Goal: Task Accomplishment & Management: Complete application form

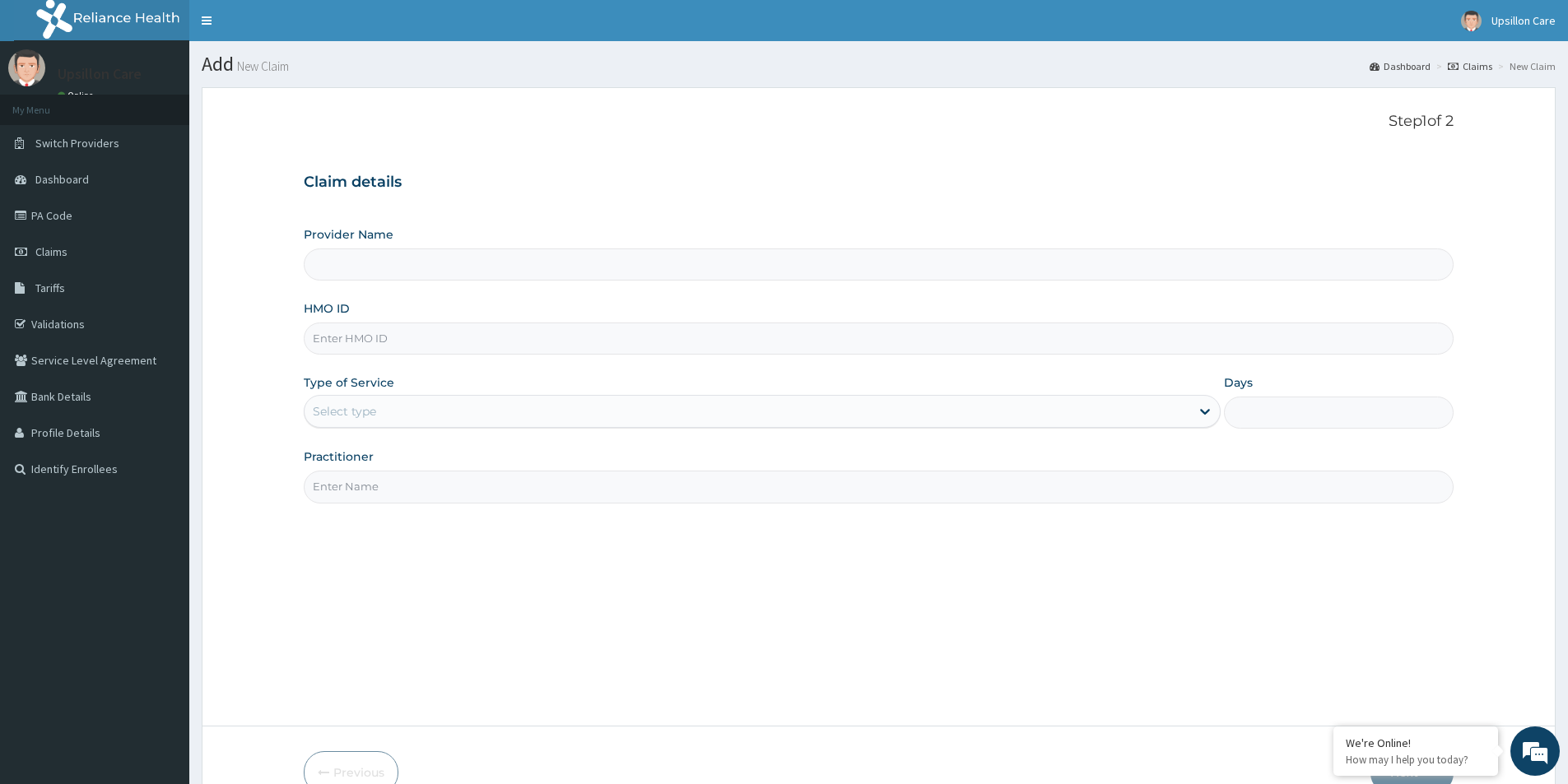
click at [360, 325] on input "HMO ID" at bounding box center [879, 338] width 1150 height 32
paste input "PA/ECCD47"
type input "P"
paste input "DPK/10060/A"
type input "DPK/10060/A"
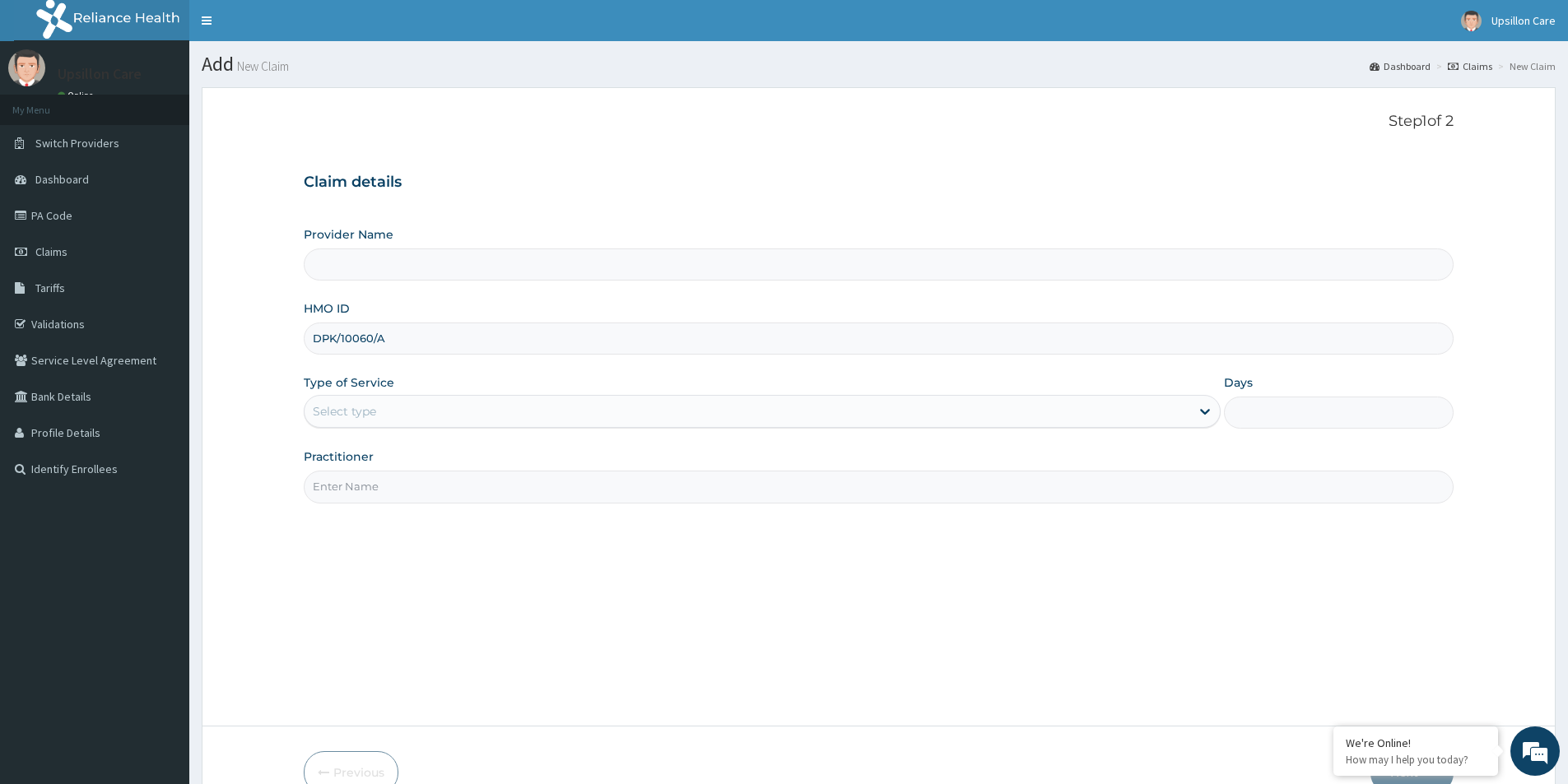
click at [459, 410] on div "Select type" at bounding box center [747, 411] width 886 height 26
click at [553, 400] on div "Select type" at bounding box center [747, 411] width 886 height 26
click at [359, 418] on div "Select type" at bounding box center [345, 411] width 63 height 16
click at [360, 414] on div "Select type" at bounding box center [345, 411] width 63 height 16
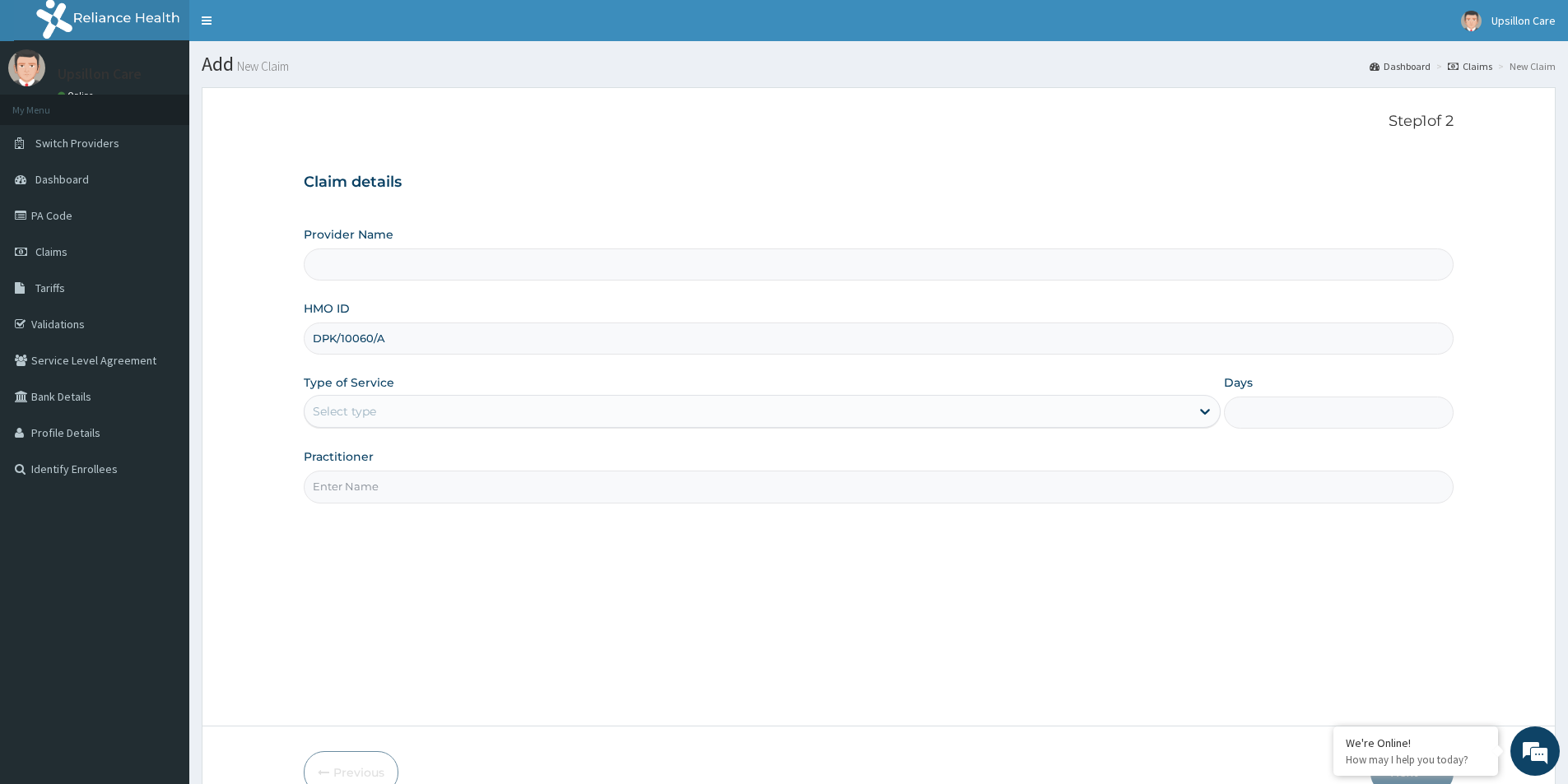
drag, startPoint x: 360, startPoint y: 414, endPoint x: 405, endPoint y: 411, distance: 45.1
click at [361, 414] on div "Select type" at bounding box center [345, 411] width 63 height 16
click at [389, 406] on div "Select type" at bounding box center [747, 411] width 886 height 26
click at [389, 409] on div "Select type" at bounding box center [747, 411] width 886 height 26
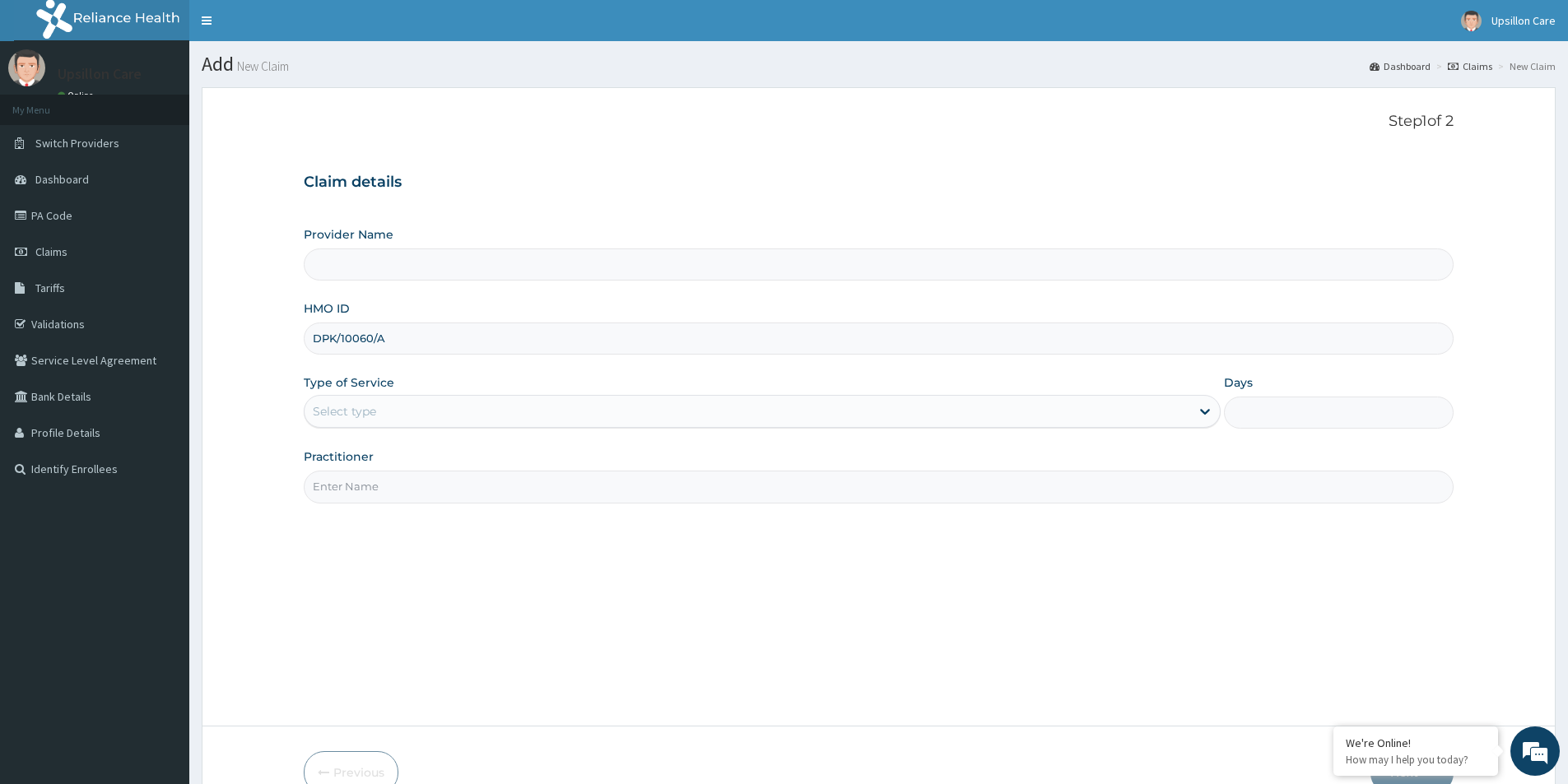
click at [389, 409] on div "Select type" at bounding box center [747, 411] width 886 height 26
click at [351, 402] on div "Select type" at bounding box center [747, 411] width 886 height 26
click at [352, 402] on div "Select type" at bounding box center [747, 411] width 886 height 26
drag, startPoint x: 352, startPoint y: 402, endPoint x: 380, endPoint y: 377, distance: 37.5
click at [362, 408] on div "Select type" at bounding box center [747, 411] width 886 height 26
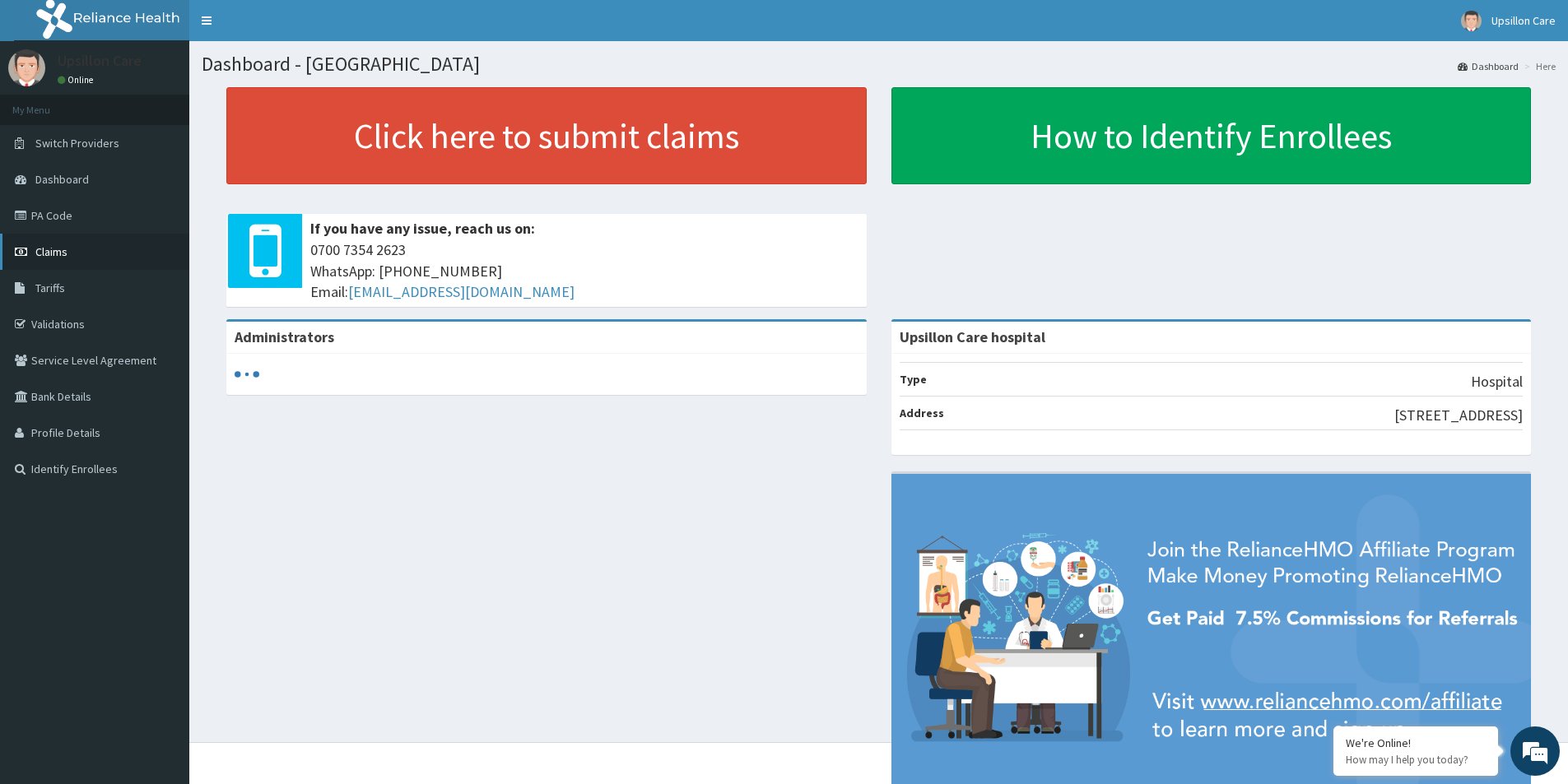
click at [78, 251] on link "Claims" at bounding box center [94, 252] width 190 height 36
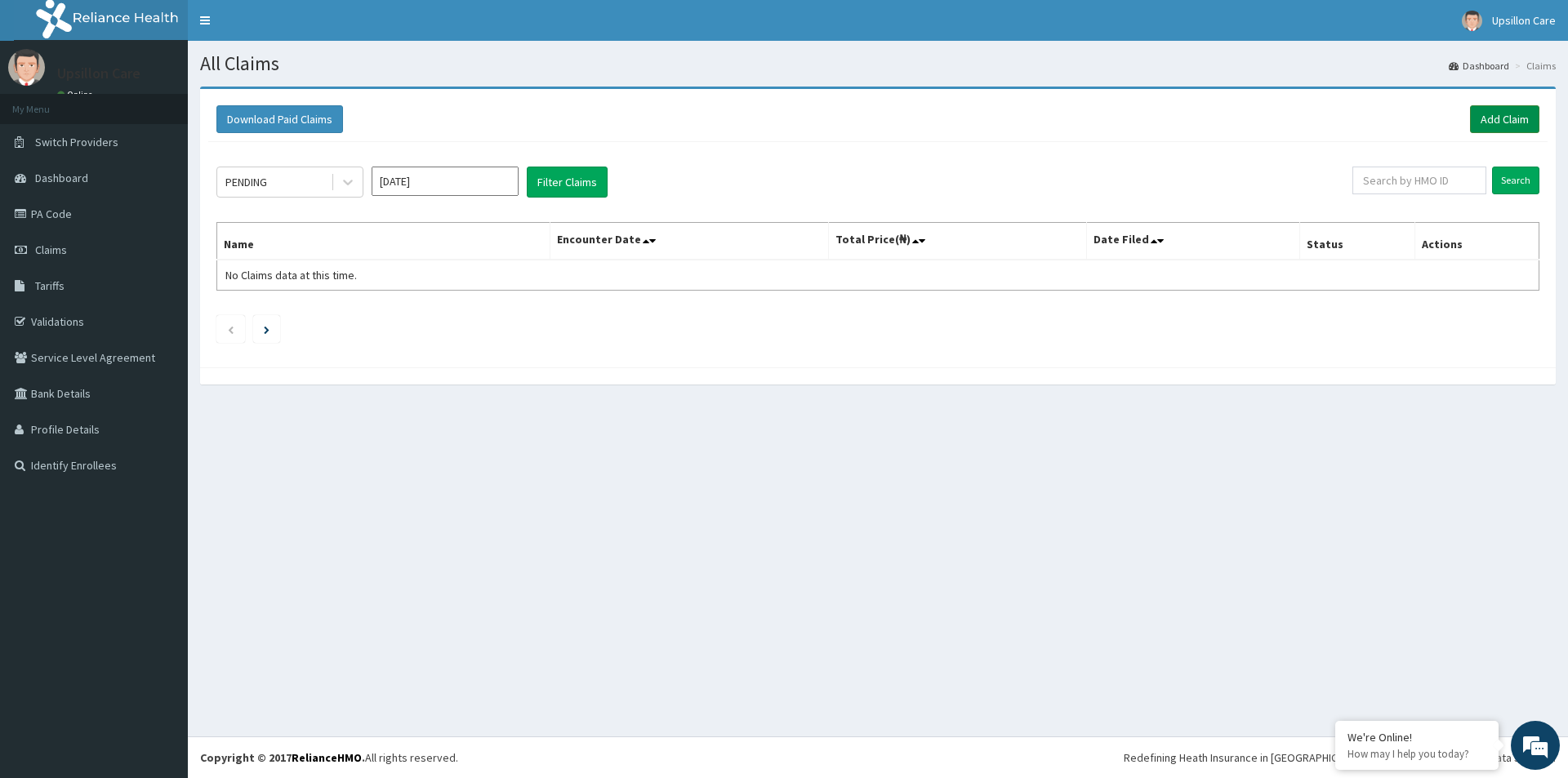
click at [1482, 120] on link "Add Claim" at bounding box center [1504, 119] width 69 height 28
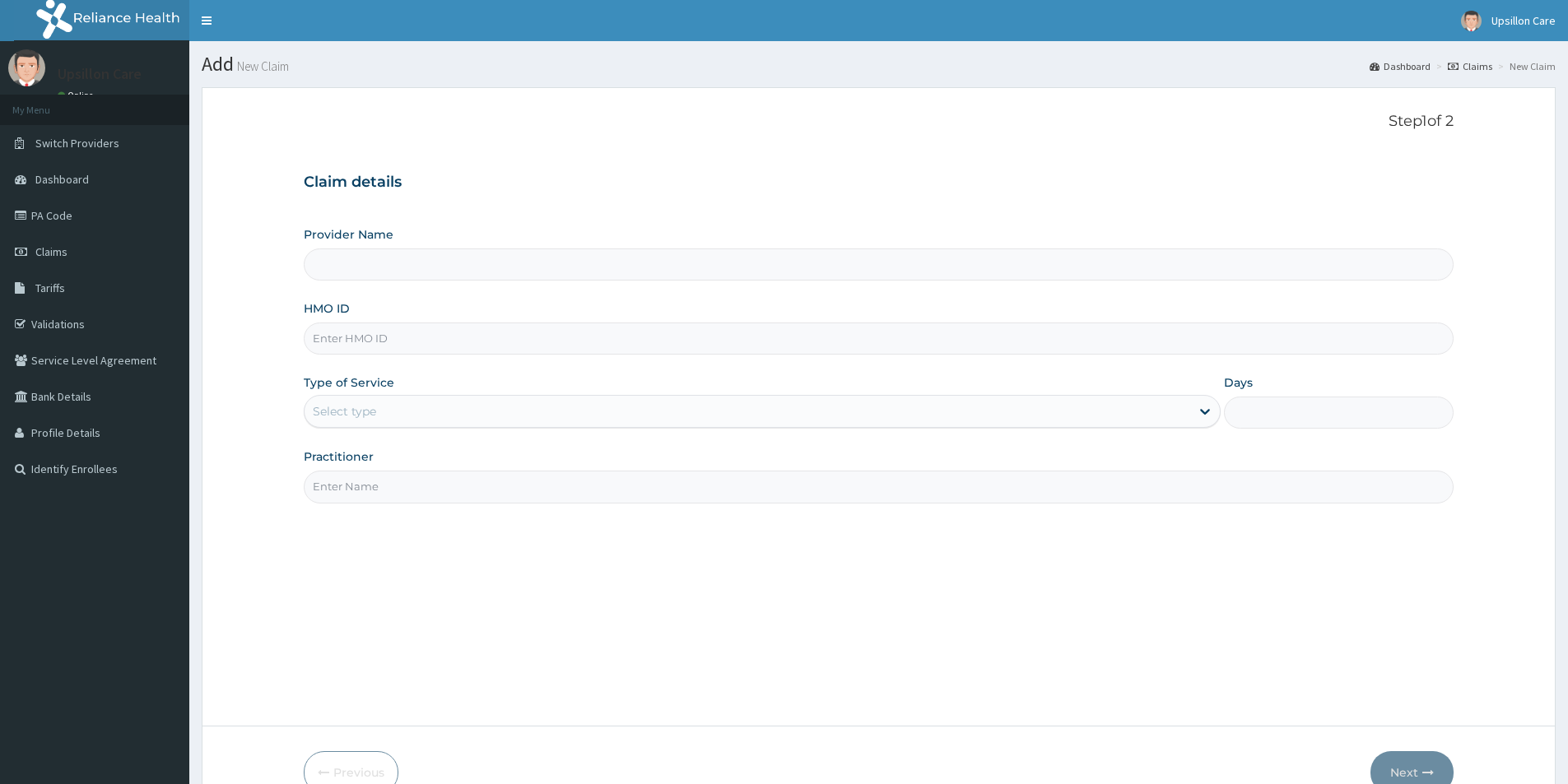
type input "Upsillon Care hospital"
click at [445, 311] on div "HMO ID" at bounding box center [879, 327] width 1150 height 54
click at [384, 334] on input "HMO ID" at bounding box center [879, 338] width 1150 height 32
paste input "DPK/10060/A"
type input "DPK/10060/A"
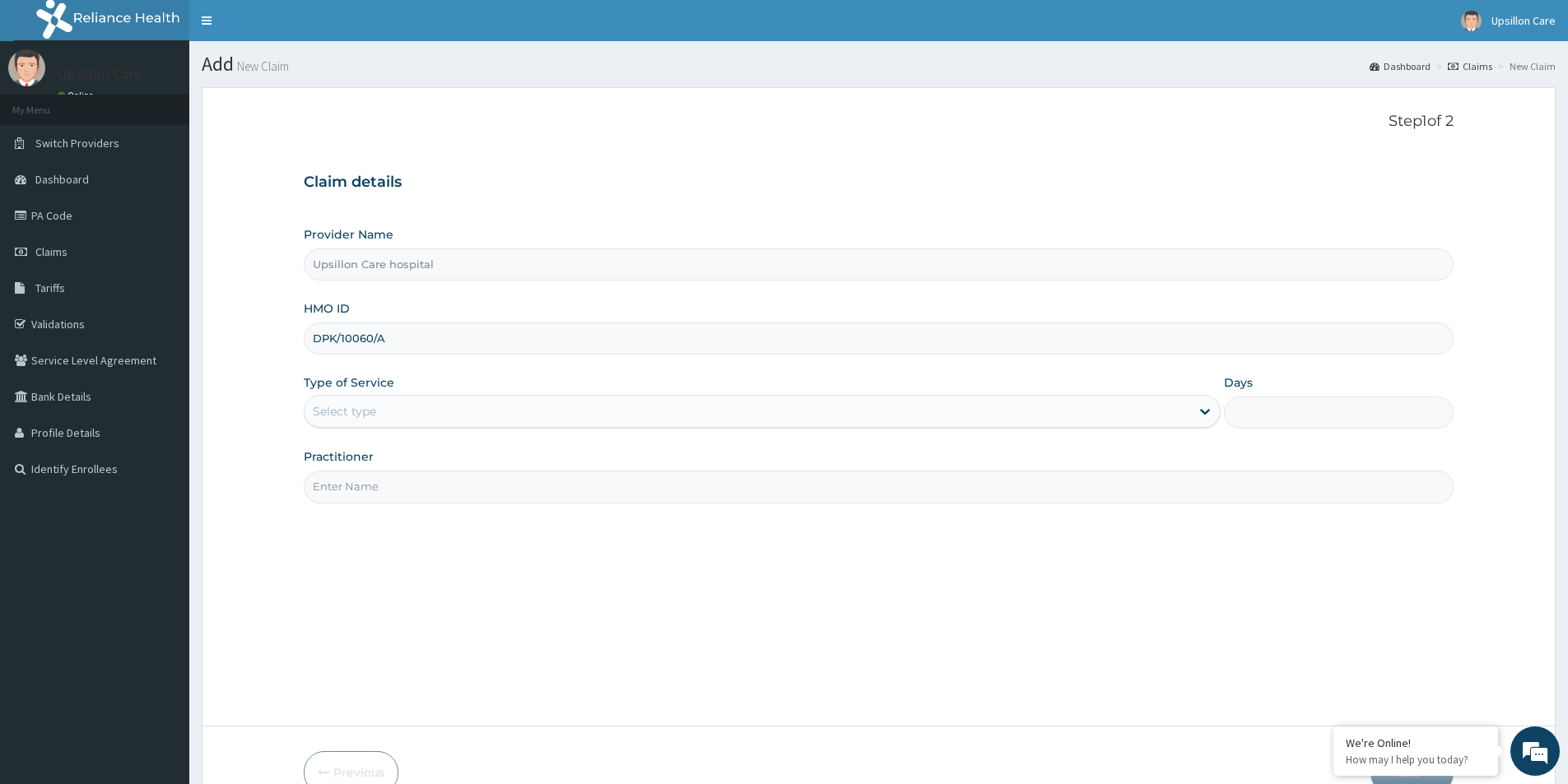
click at [377, 405] on div "Select type" at bounding box center [747, 411] width 886 height 26
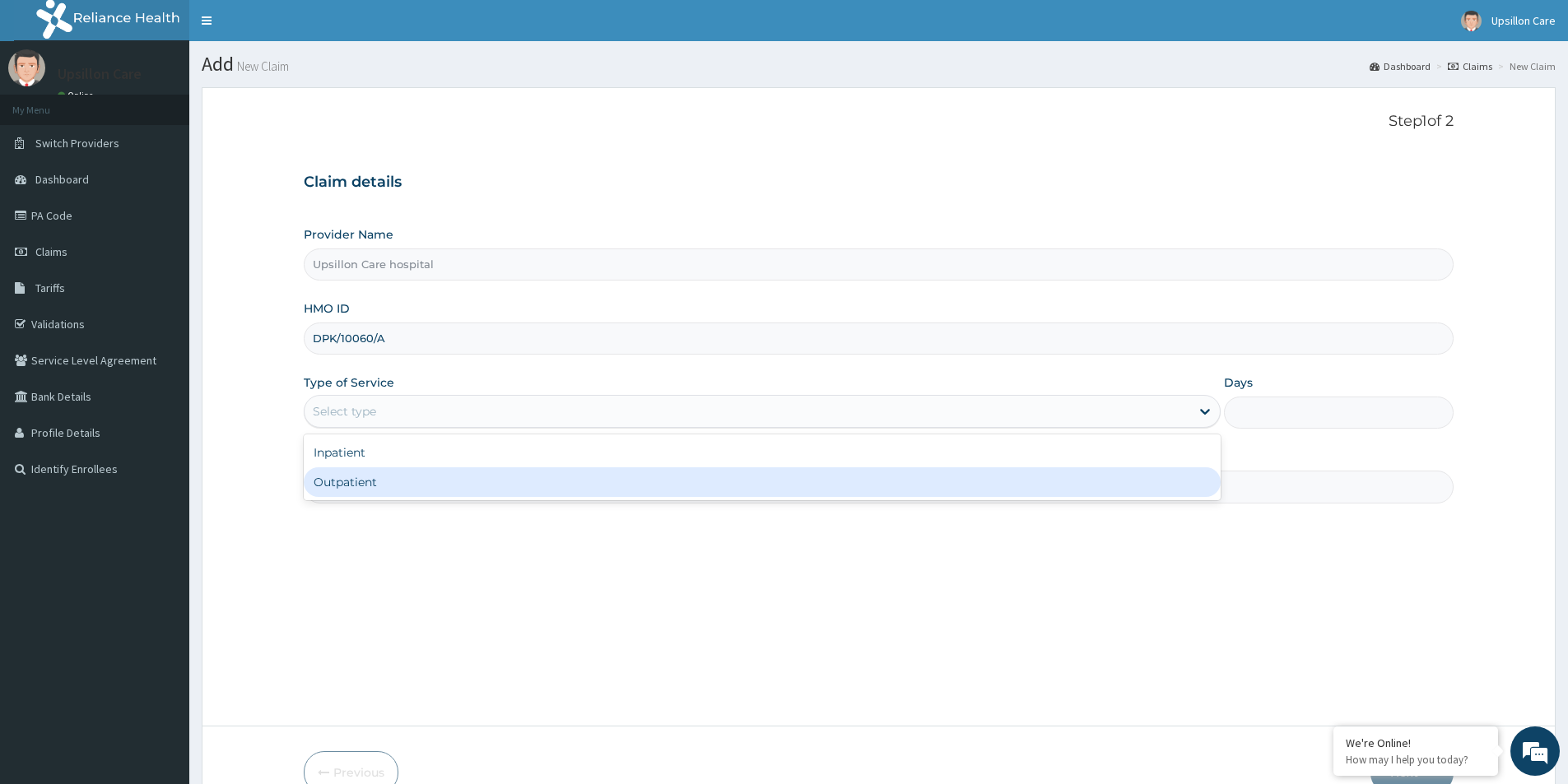
click at [386, 473] on div "Outpatient" at bounding box center [762, 481] width 917 height 30
type input "1"
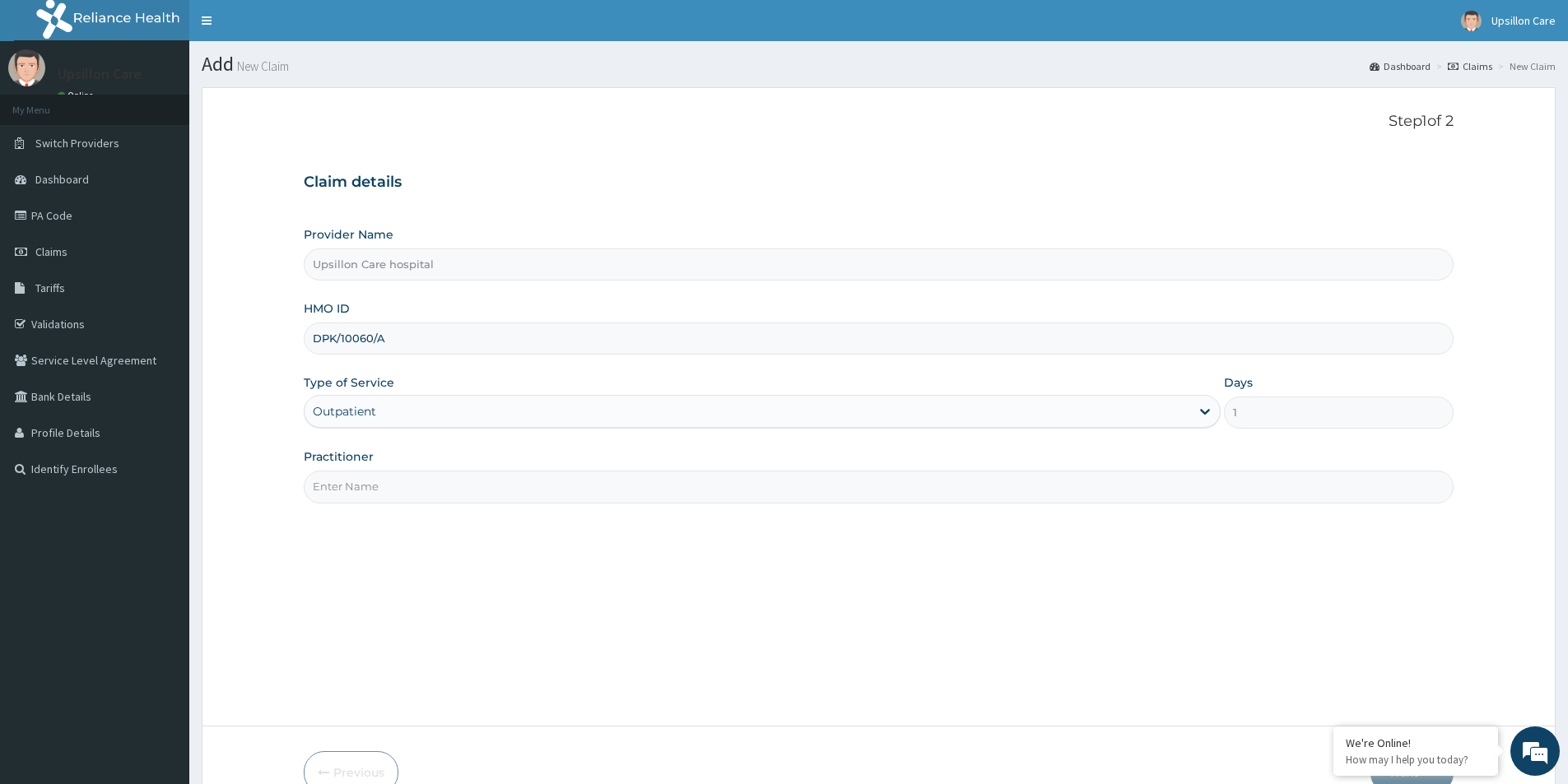
click at [405, 472] on input "Practitioner" at bounding box center [879, 486] width 1150 height 32
type input "Dr. OLUWASOLA BABATUNDE"
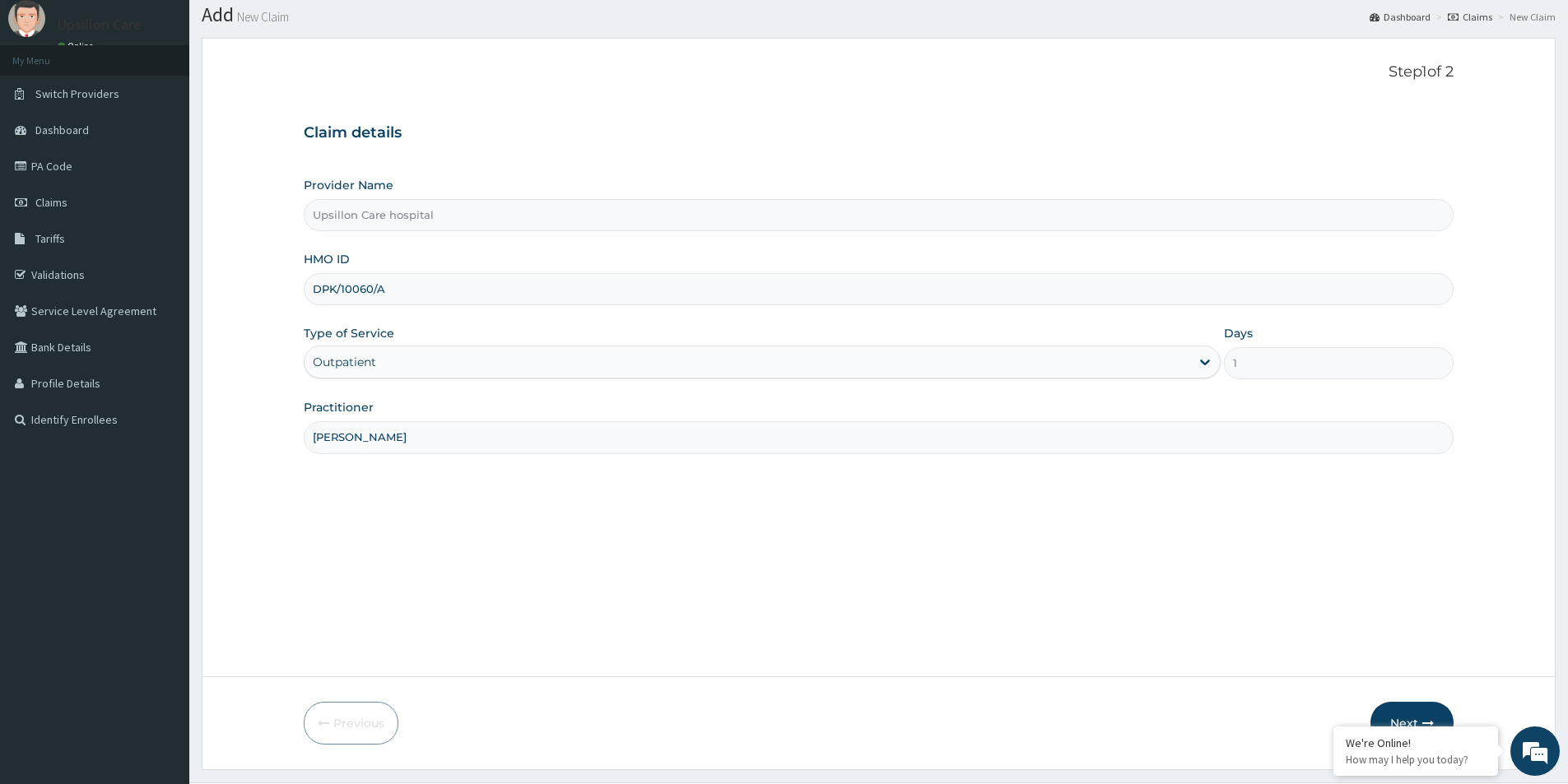
scroll to position [90, 0]
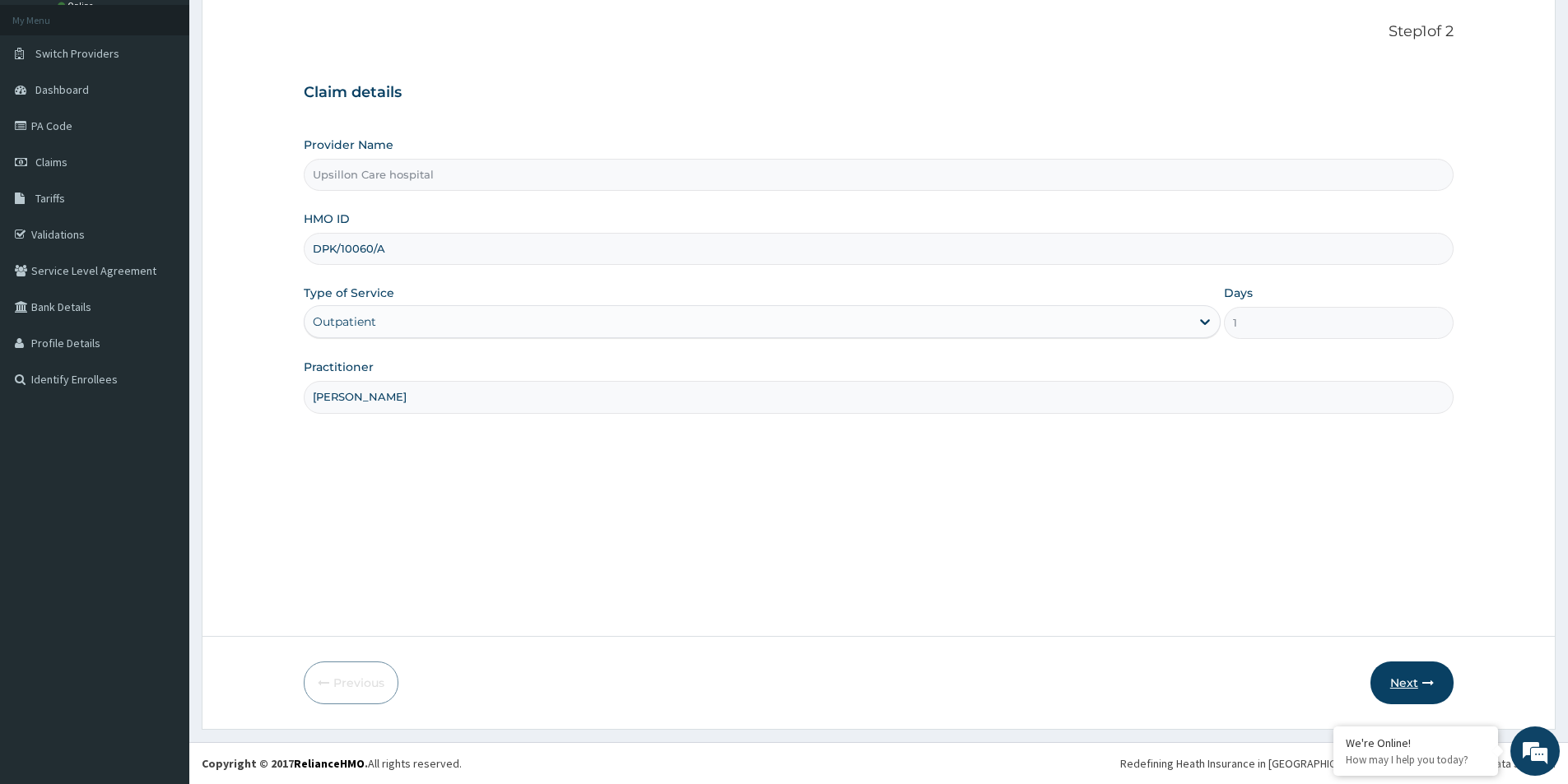
click at [1419, 672] on button "Next" at bounding box center [1412, 682] width 83 height 43
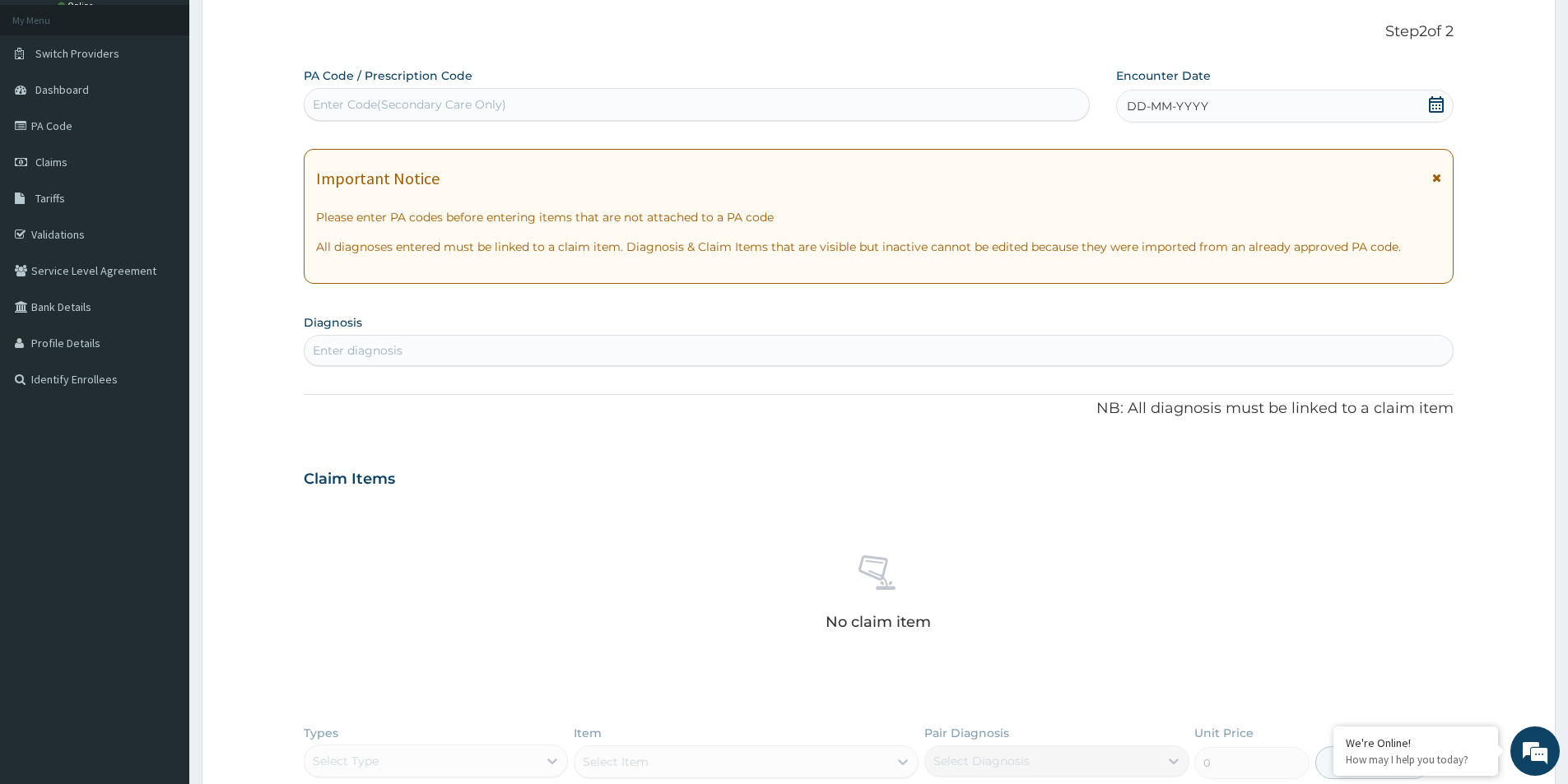
scroll to position [0, 0]
click at [399, 92] on div "Enter Code(Secondary Care Only)" at bounding box center [696, 104] width 784 height 26
paste input "PA/ECCD47"
type input "PA/ECCD47"
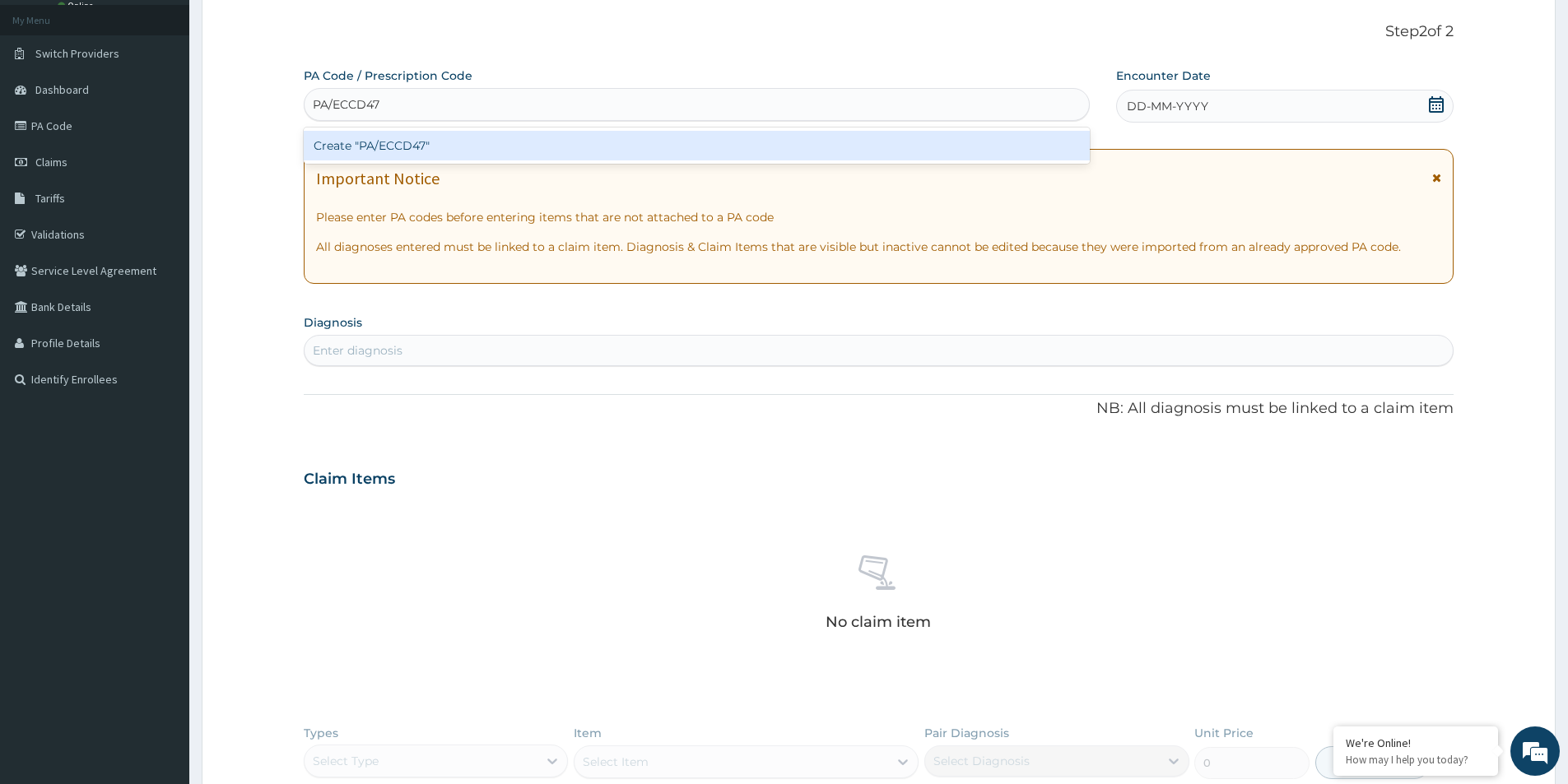
click at [404, 141] on div "Create "PA/ECCD47"" at bounding box center [696, 145] width 786 height 30
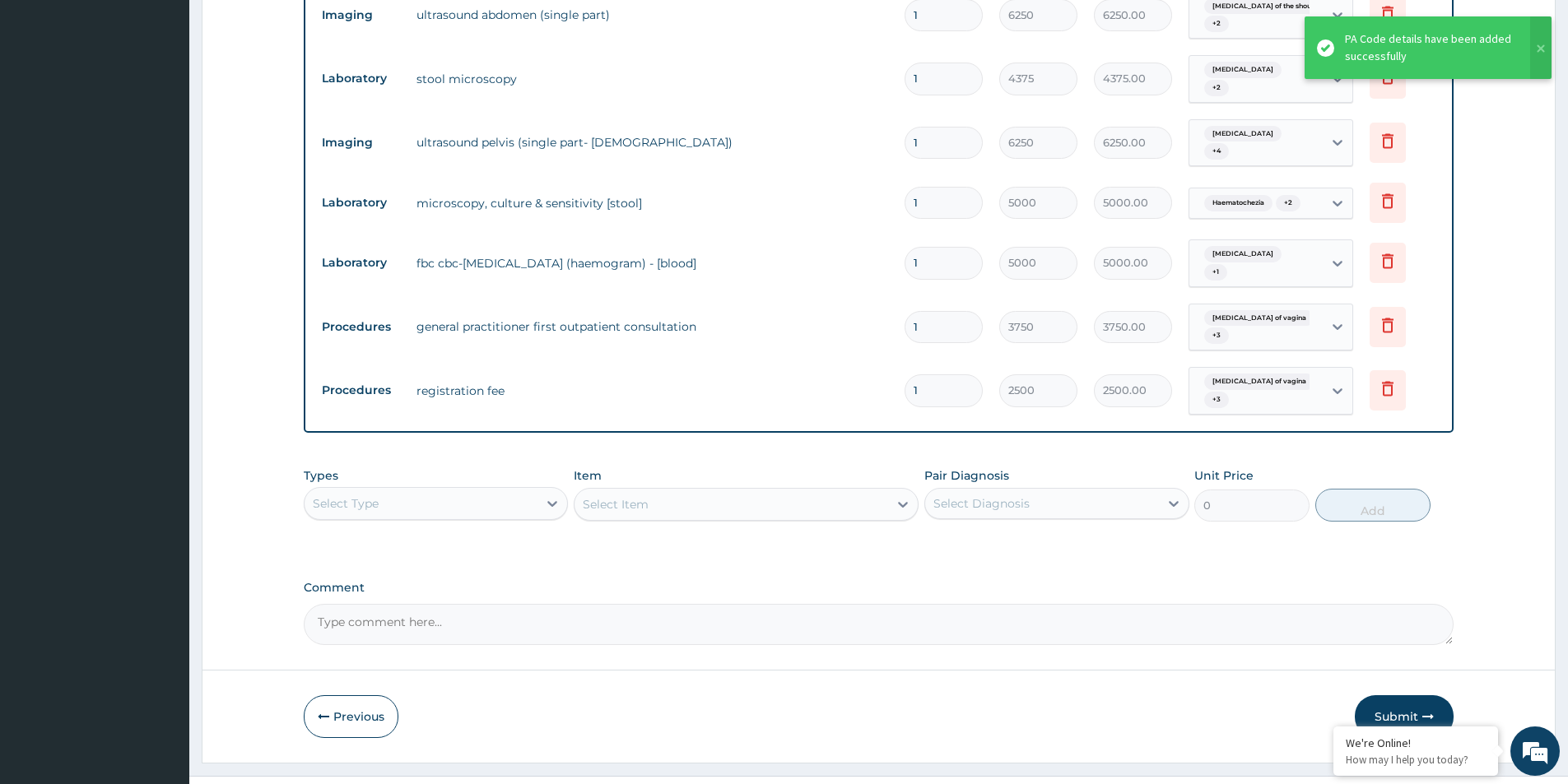
scroll to position [676, 0]
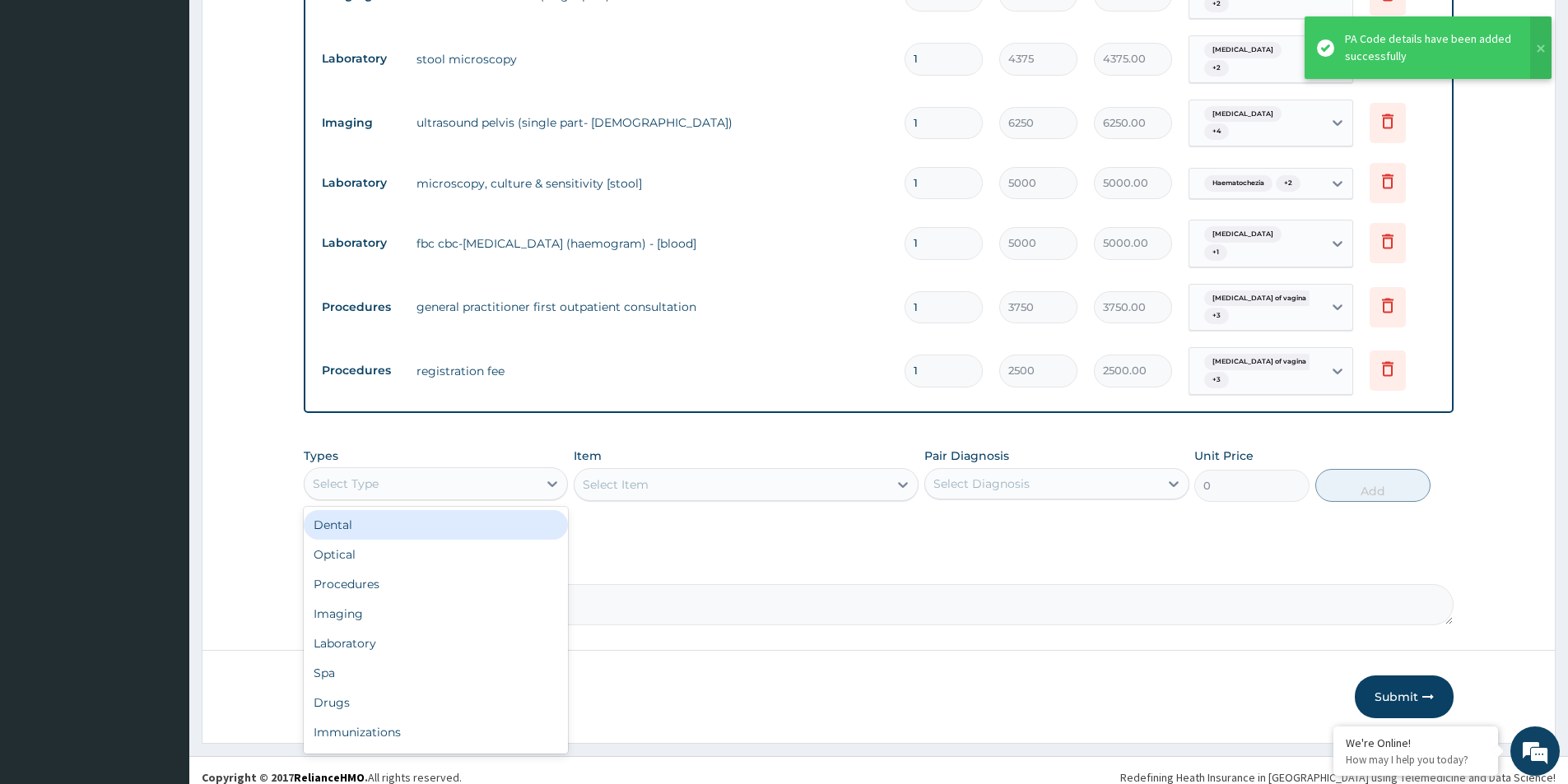
click at [421, 470] on div "Select Type" at bounding box center [421, 483] width 233 height 26
click at [378, 688] on div "Drugs" at bounding box center [435, 702] width 264 height 30
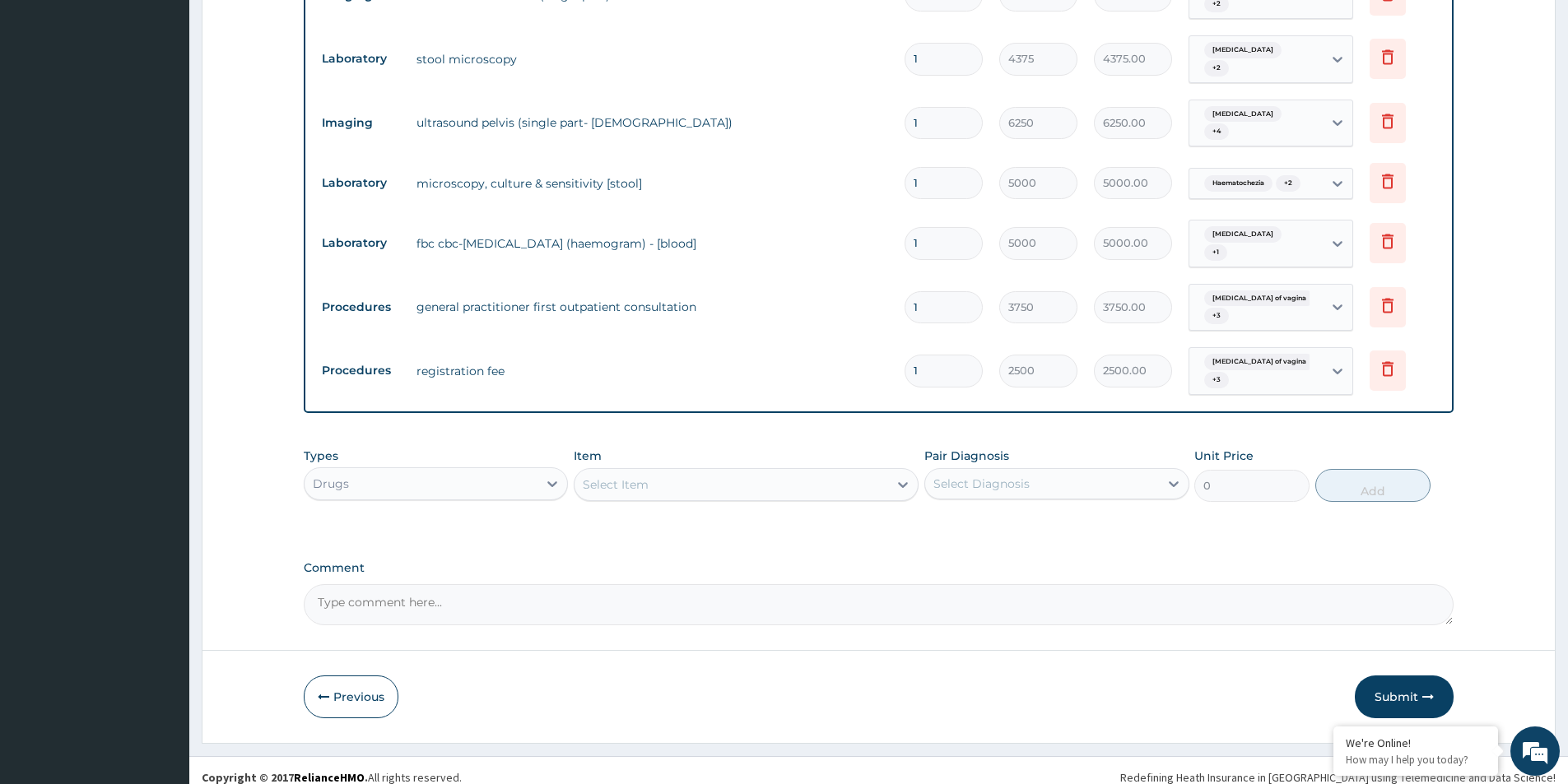
click at [693, 471] on div "Select Item" at bounding box center [731, 484] width 314 height 26
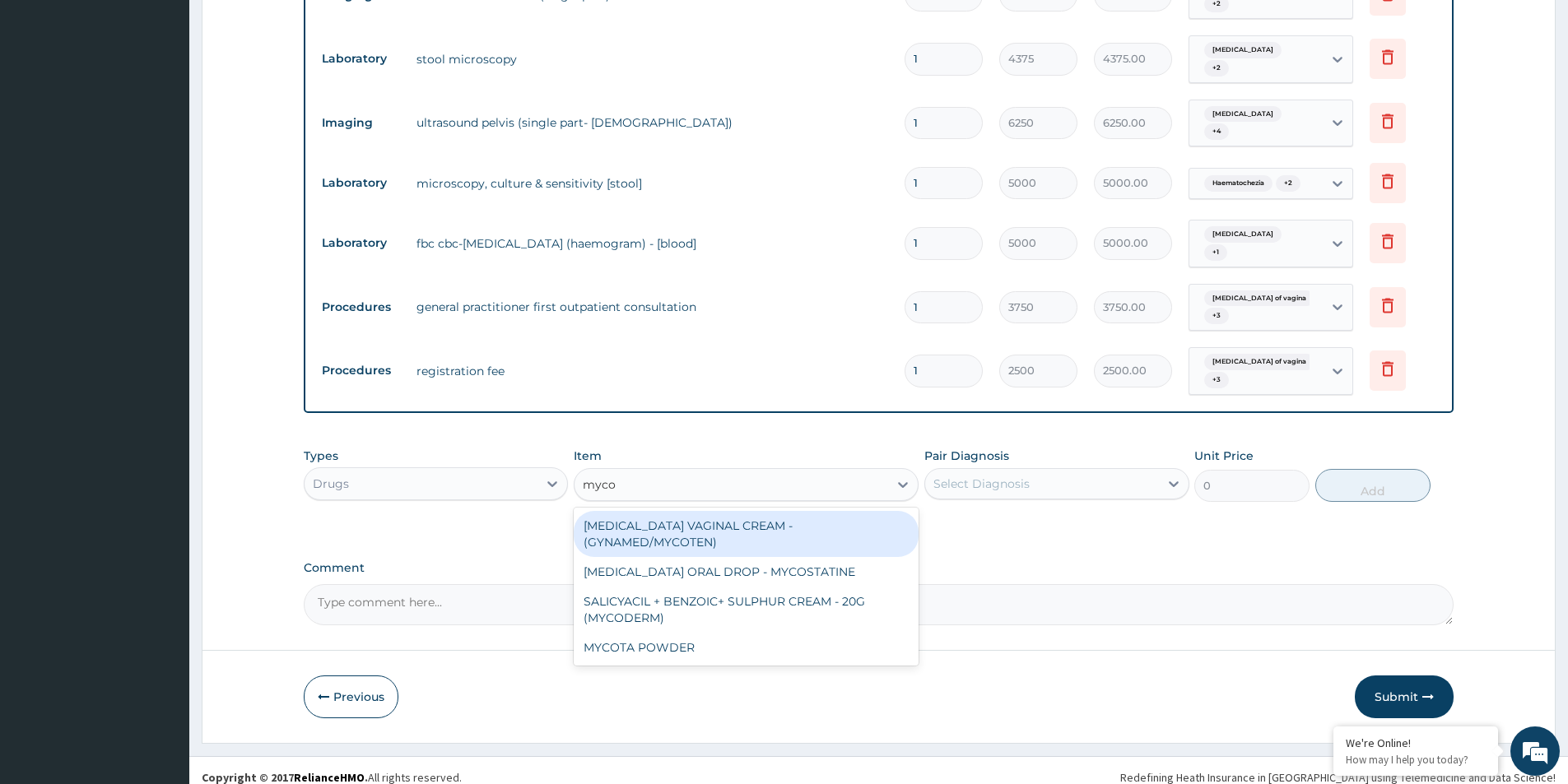
type input "mycot"
click at [641, 522] on div "CLOTRIMAZOLE VAGINAL CREAM - (GYNAMED/MYCOTEN)" at bounding box center [746, 534] width 345 height 46
type input "2240"
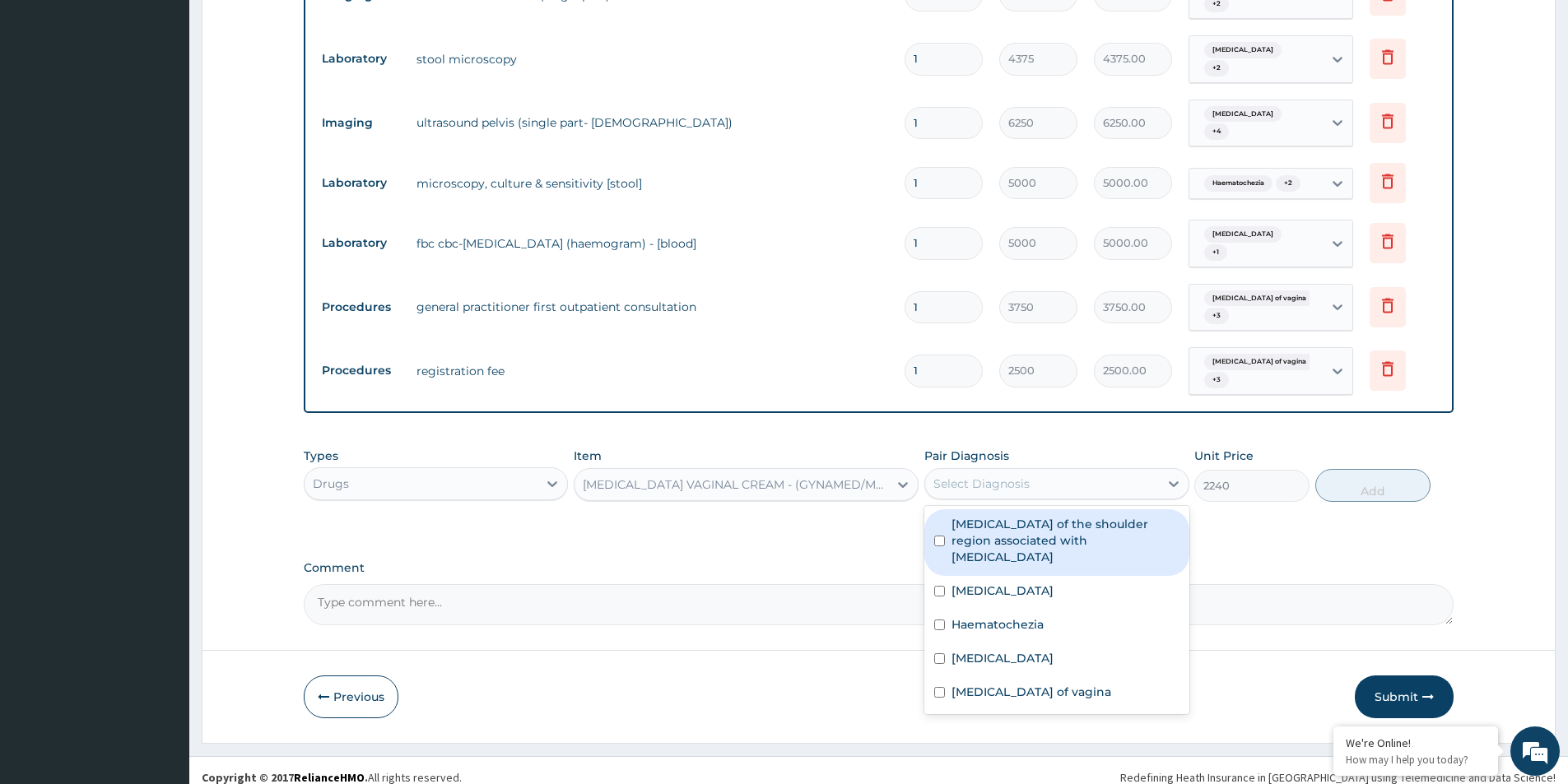
click at [1010, 476] on div "Select Diagnosis" at bounding box center [981, 484] width 96 height 16
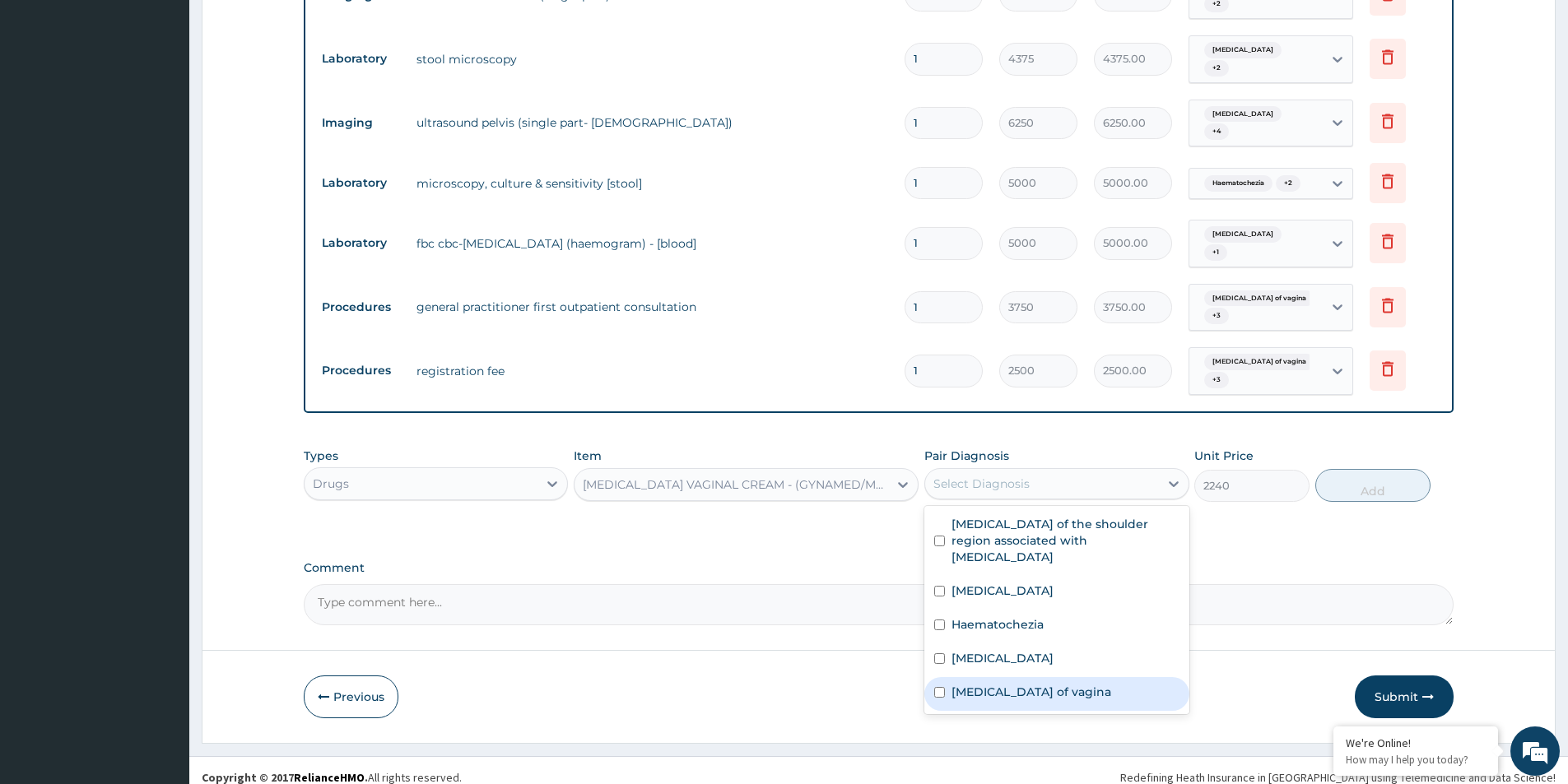
drag, startPoint x: 999, startPoint y: 658, endPoint x: 1036, endPoint y: 645, distance: 39.2
click at [1014, 683] on label "Candidiasis of vagina" at bounding box center [1031, 692] width 160 height 16
checkbox input "true"
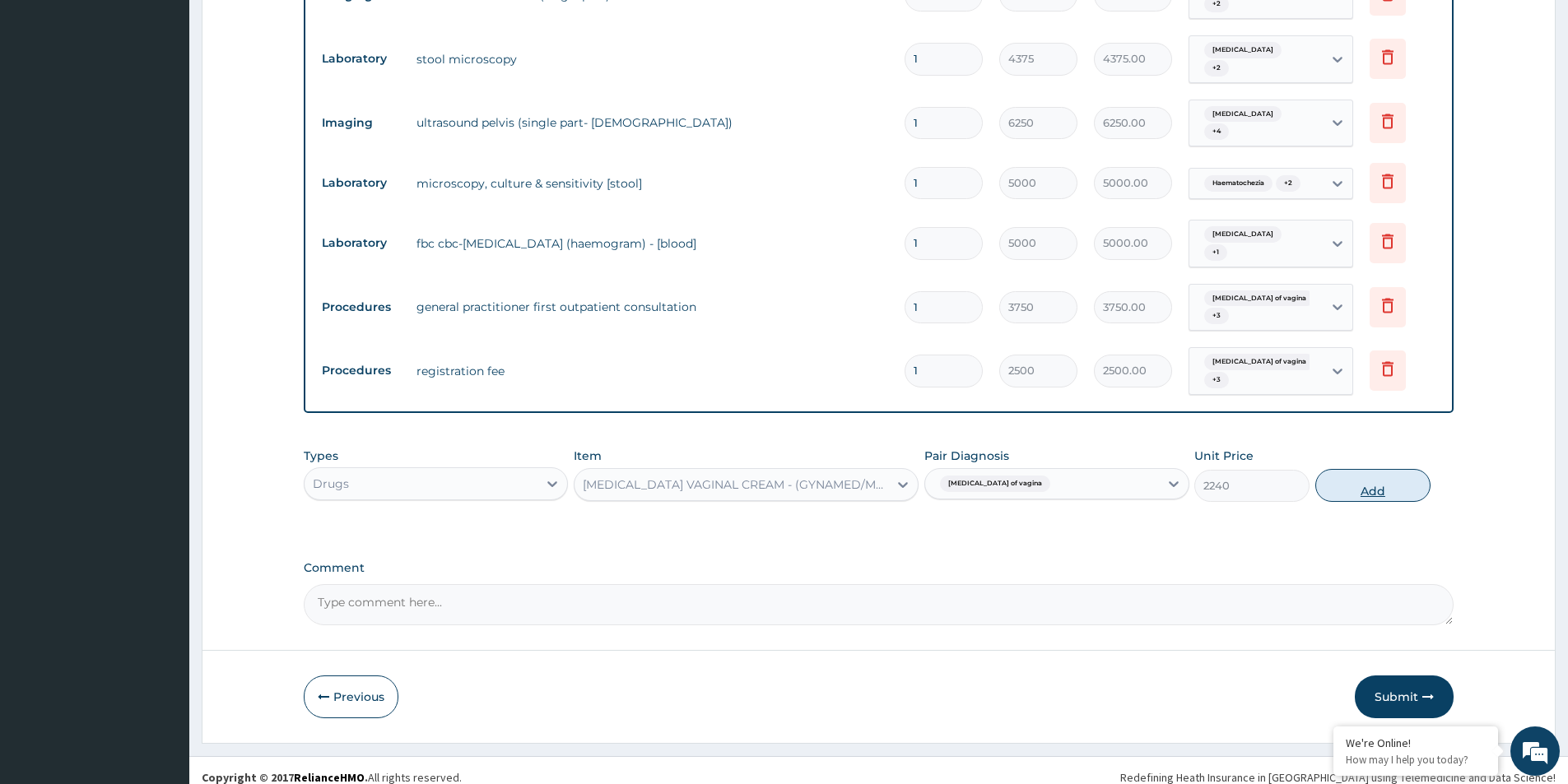
click at [1417, 476] on button "Add" at bounding box center [1372, 485] width 115 height 33
type input "0"
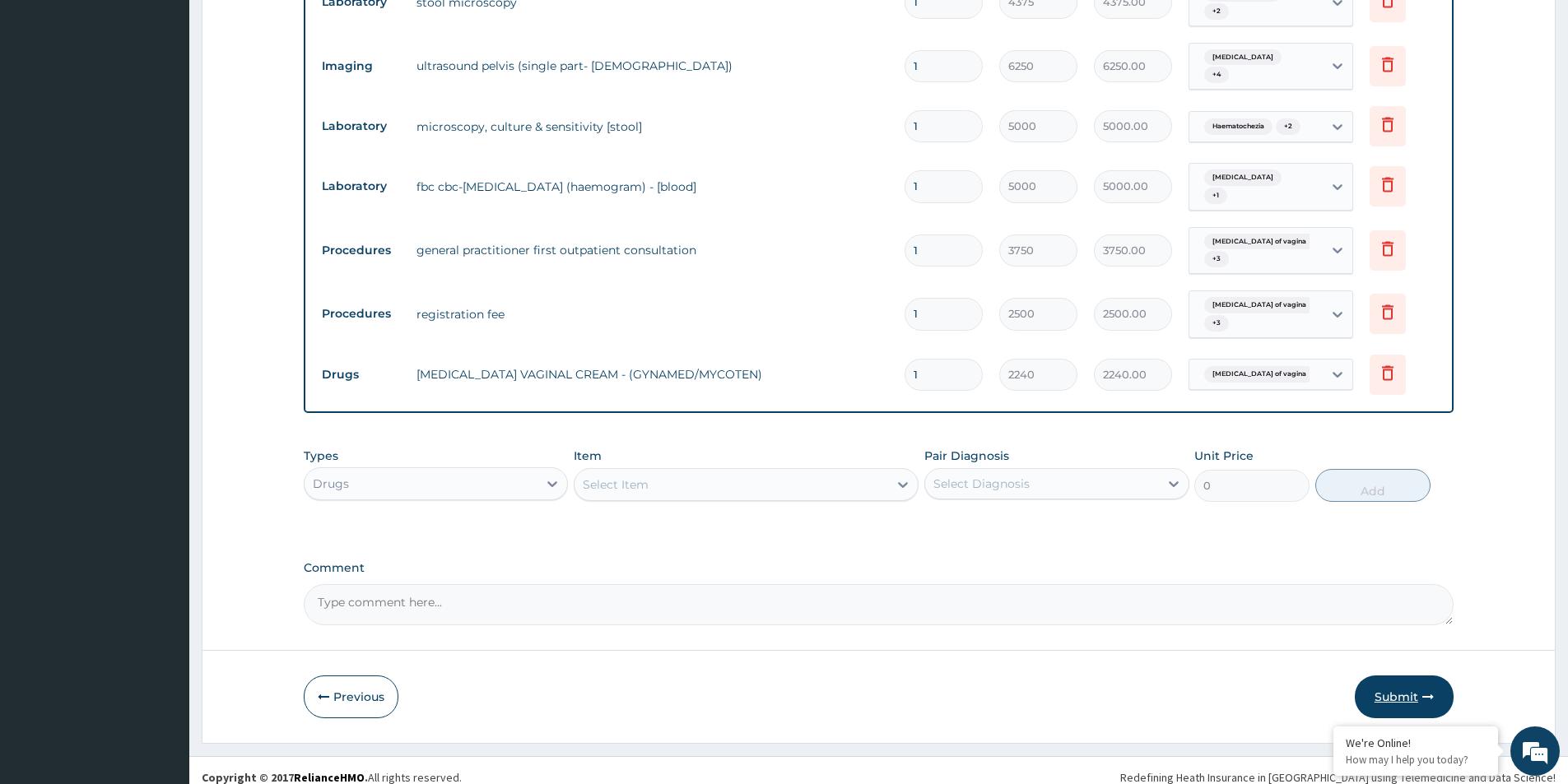
click at [1393, 675] on button "Submit" at bounding box center [1404, 696] width 99 height 43
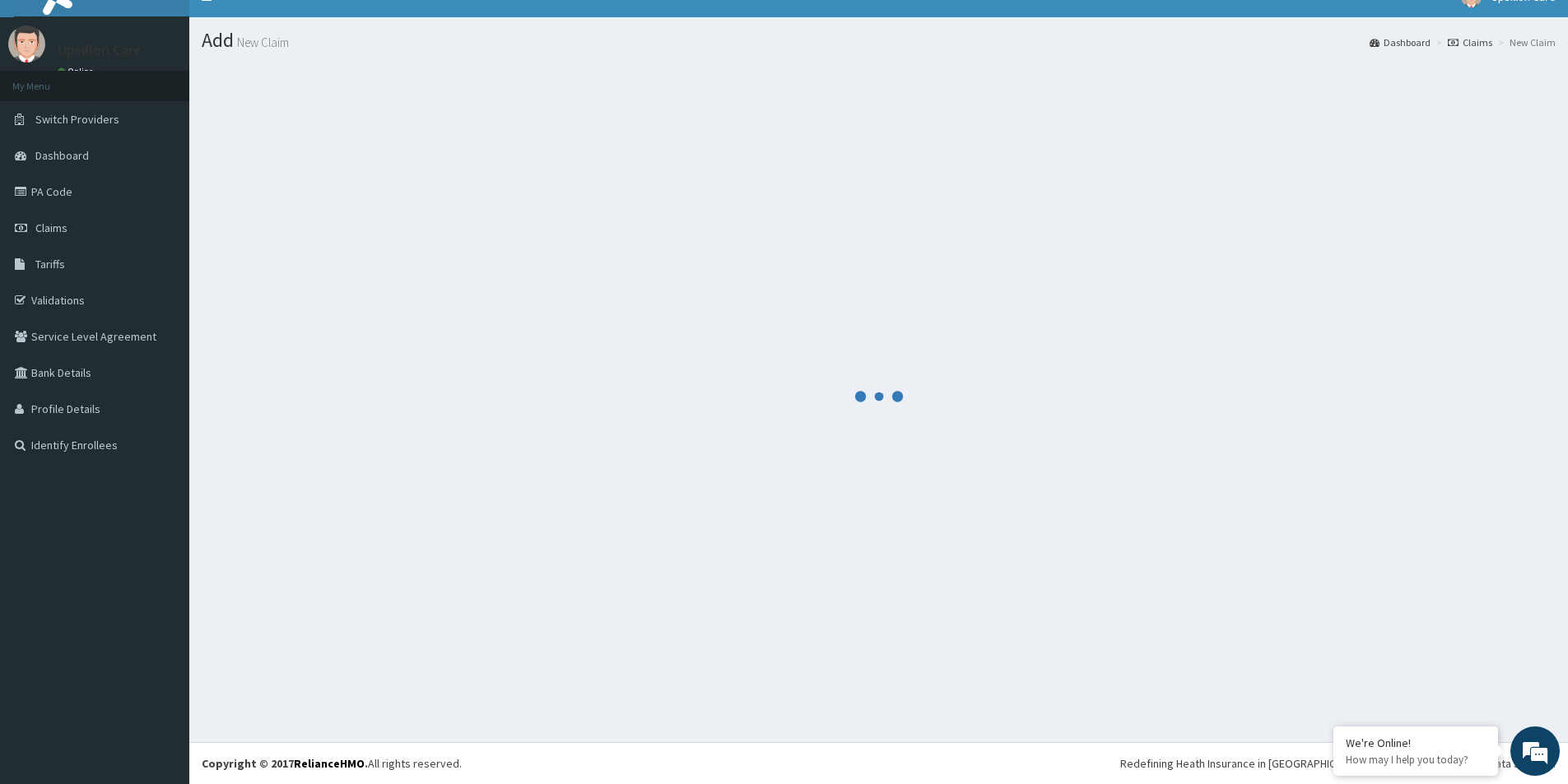
scroll to position [24, 0]
